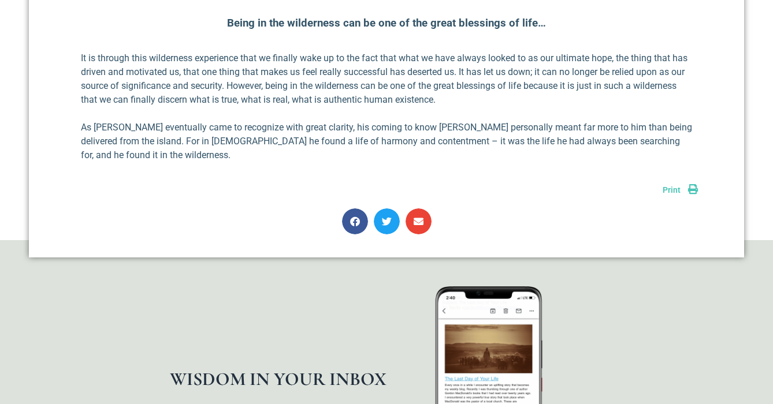
scroll to position [2227, 0]
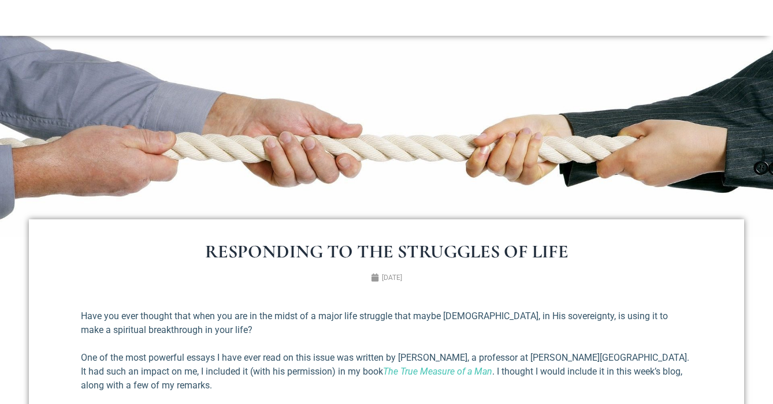
scroll to position [0, 0]
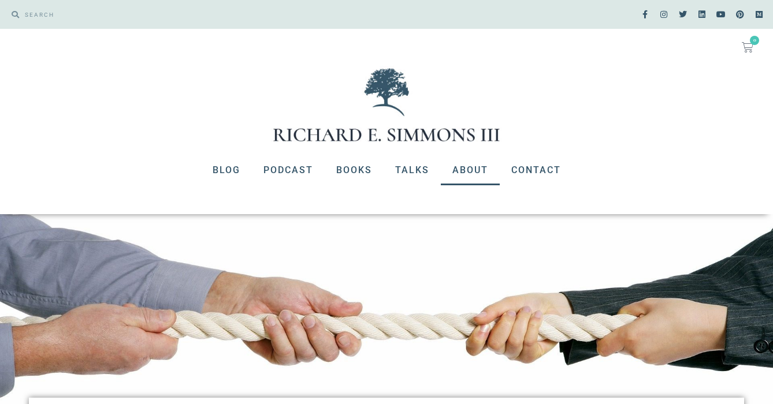
click at [466, 177] on link "About" at bounding box center [470, 170] width 59 height 30
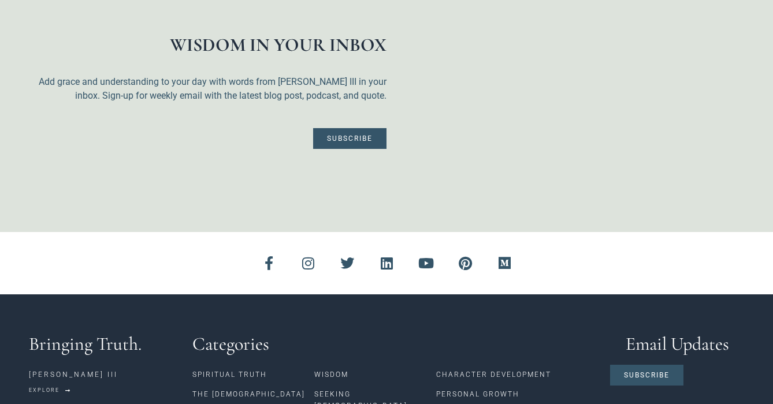
scroll to position [2786, 0]
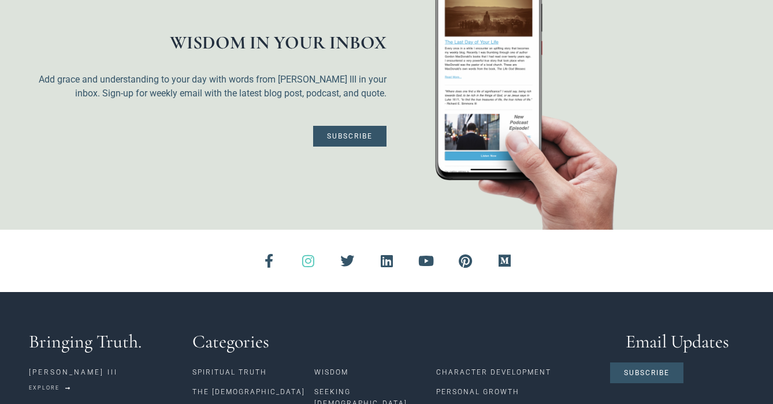
click at [314, 247] on link "Instagram" at bounding box center [308, 261] width 28 height 28
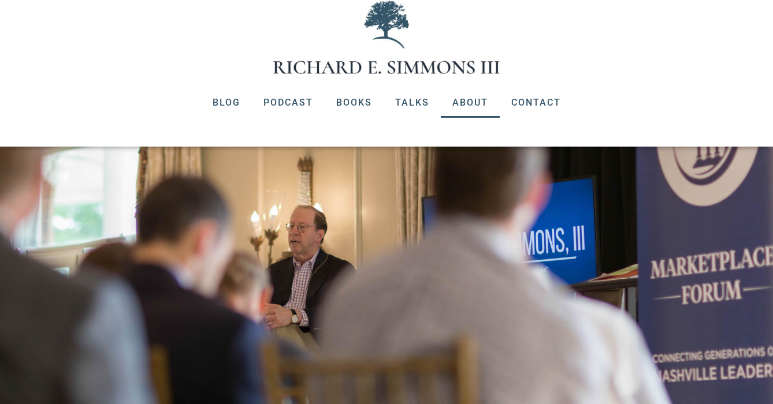
scroll to position [0, 0]
